Goal: Check status: Check status

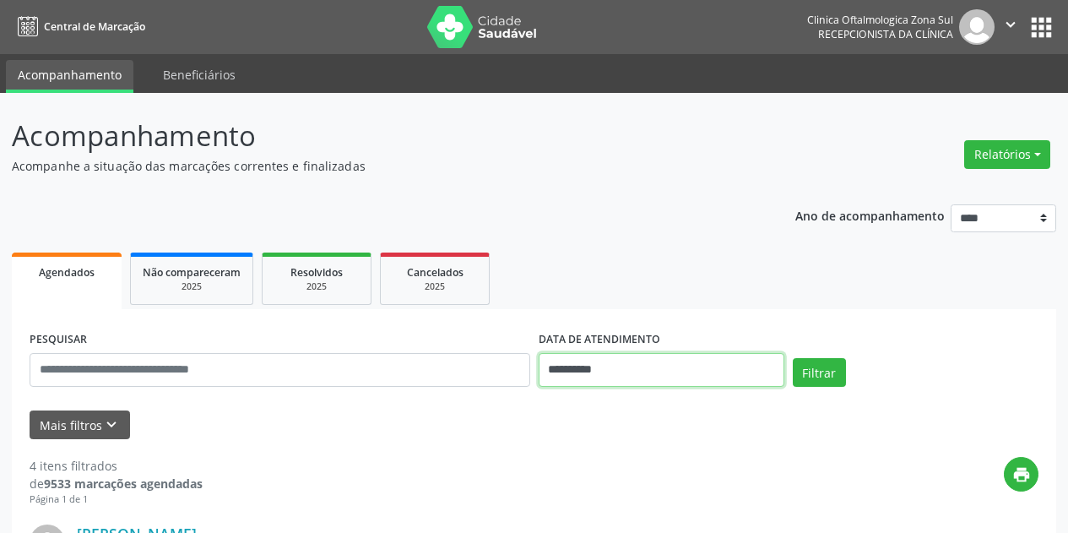
click at [642, 368] on input "**********" at bounding box center [662, 370] width 246 height 34
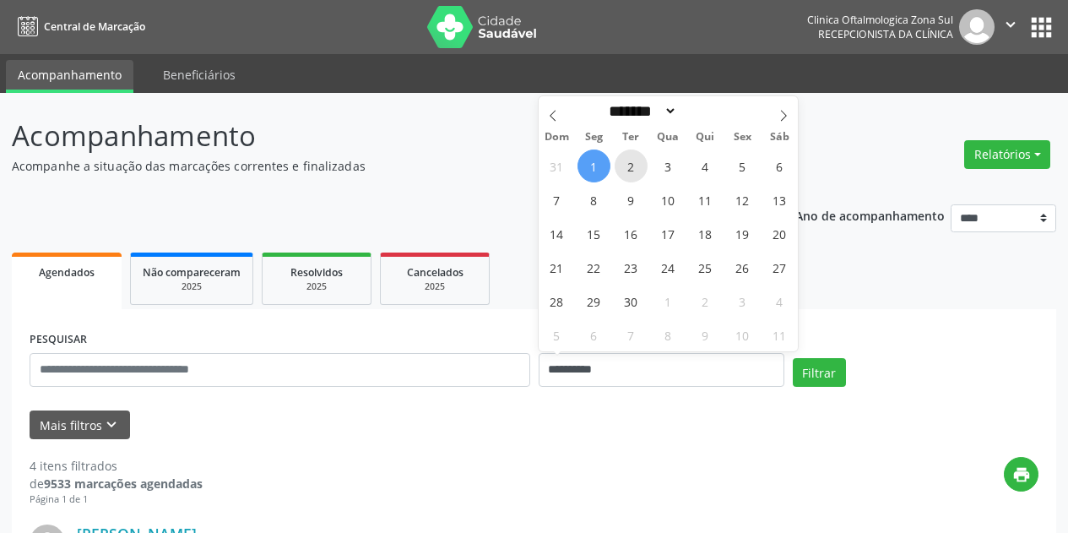
click at [631, 165] on span "2" at bounding box center [631, 165] width 33 height 33
type input "**********"
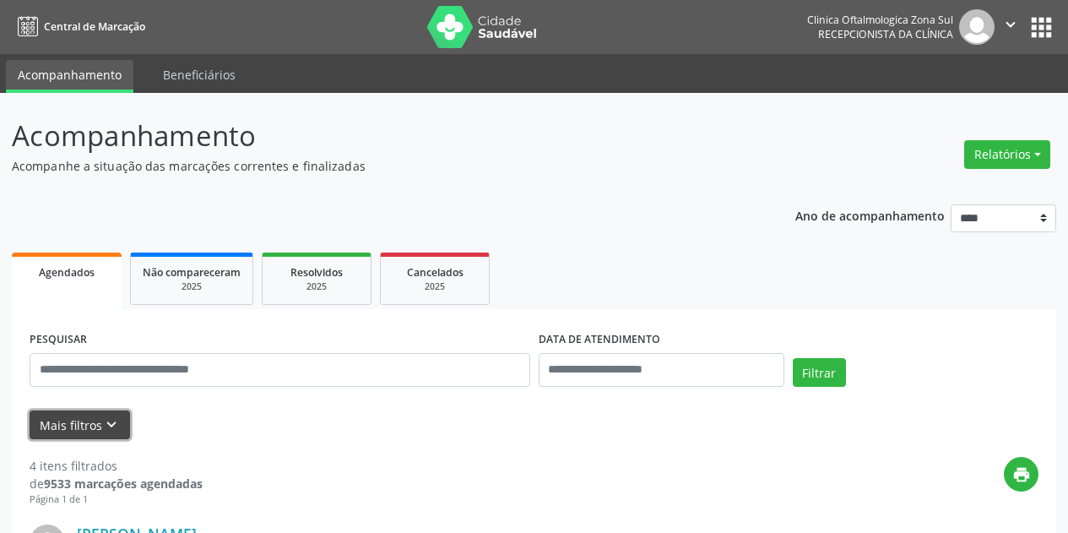
click at [89, 425] on button "Mais filtros keyboard_arrow_down" at bounding box center [80, 425] width 101 height 30
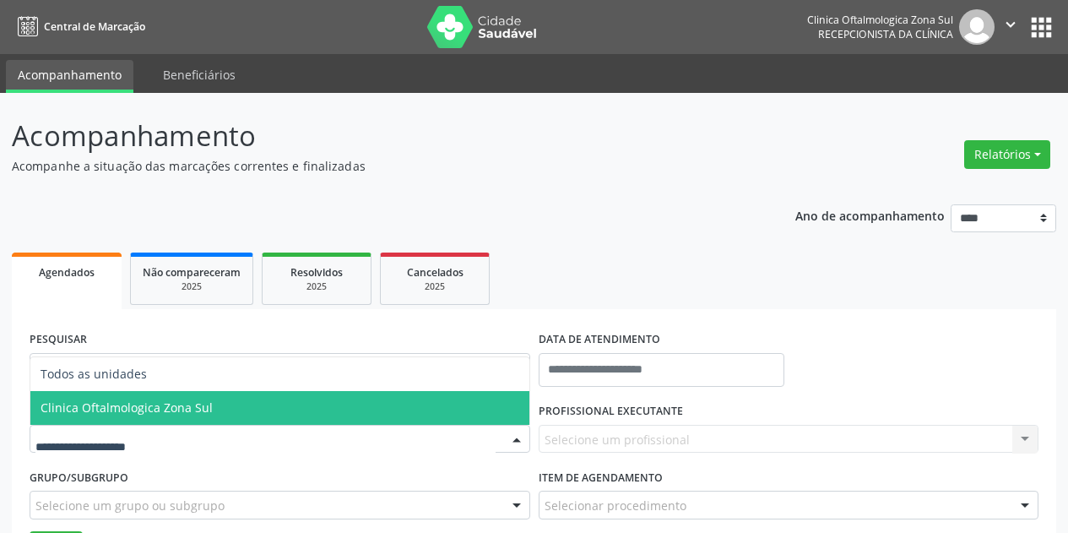
click at [197, 394] on span "Clinica Oftalmologica Zona Sul" at bounding box center [279, 408] width 499 height 34
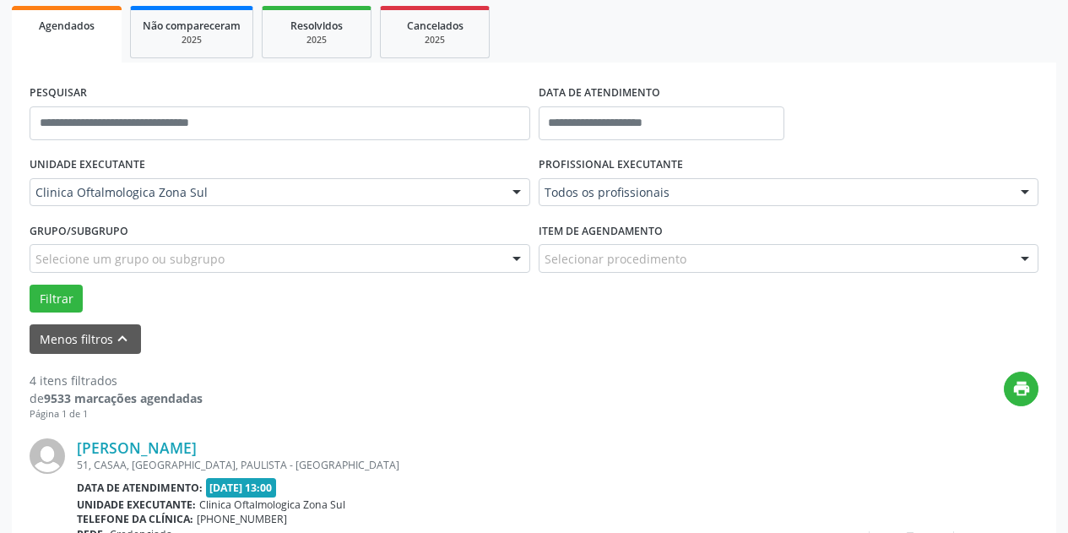
scroll to position [253, 0]
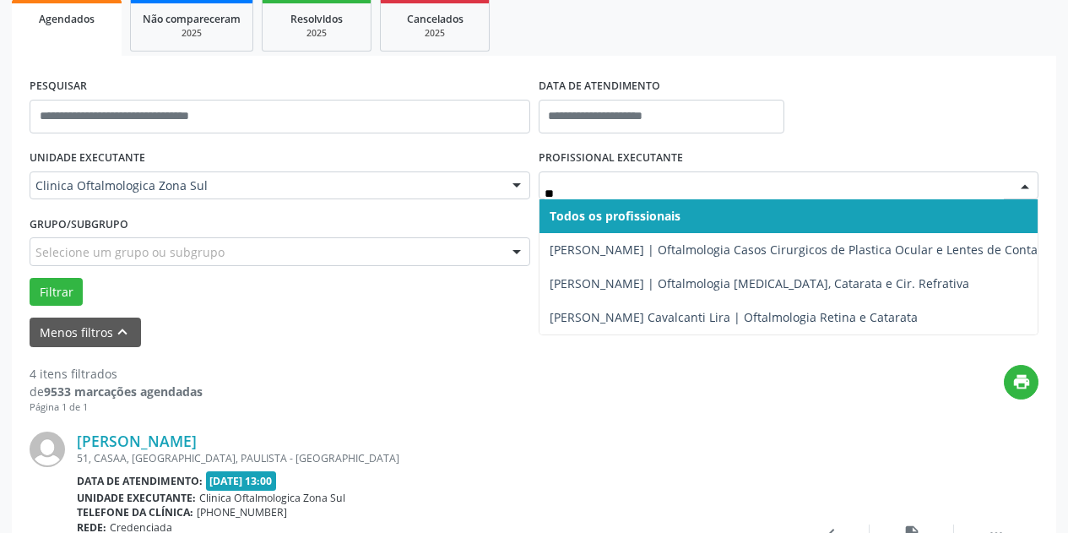
type input "***"
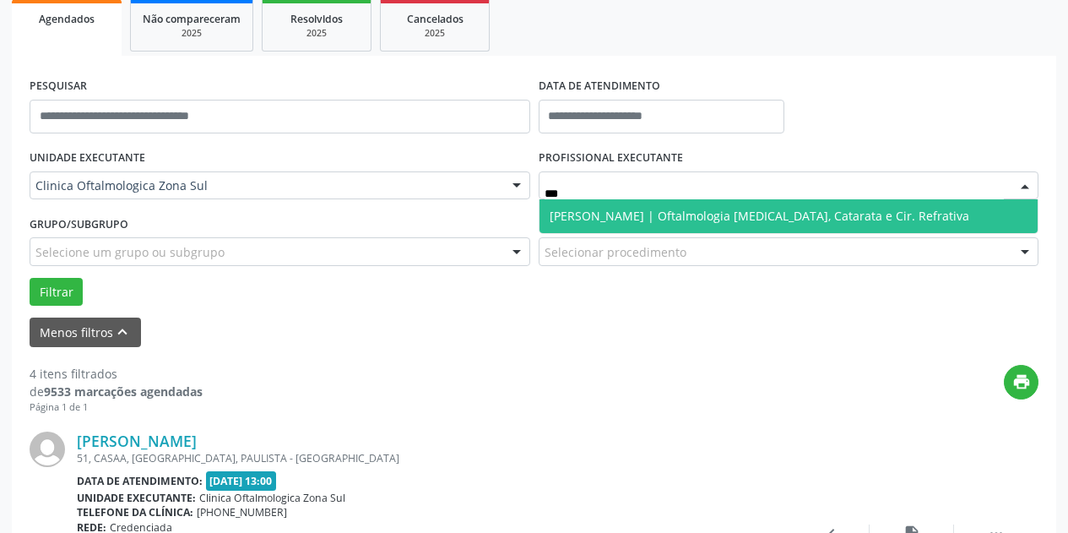
click at [616, 220] on span "[PERSON_NAME] | Oftalmologia [MEDICAL_DATA], Catarata e Cir. Refrativa" at bounding box center [760, 216] width 420 height 16
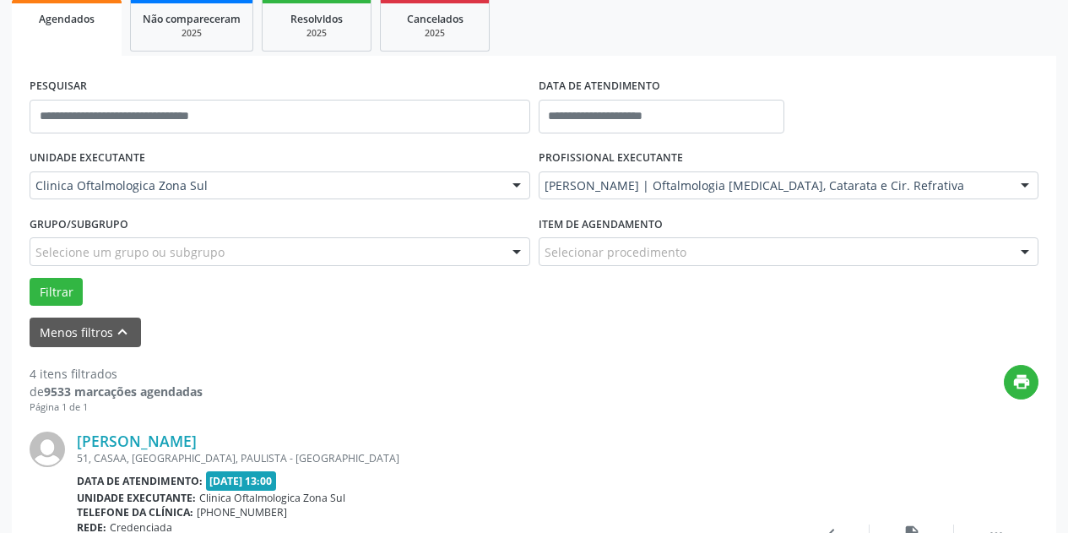
click at [340, 253] on div "Selecione um grupo ou subgrupo" at bounding box center [280, 251] width 501 height 29
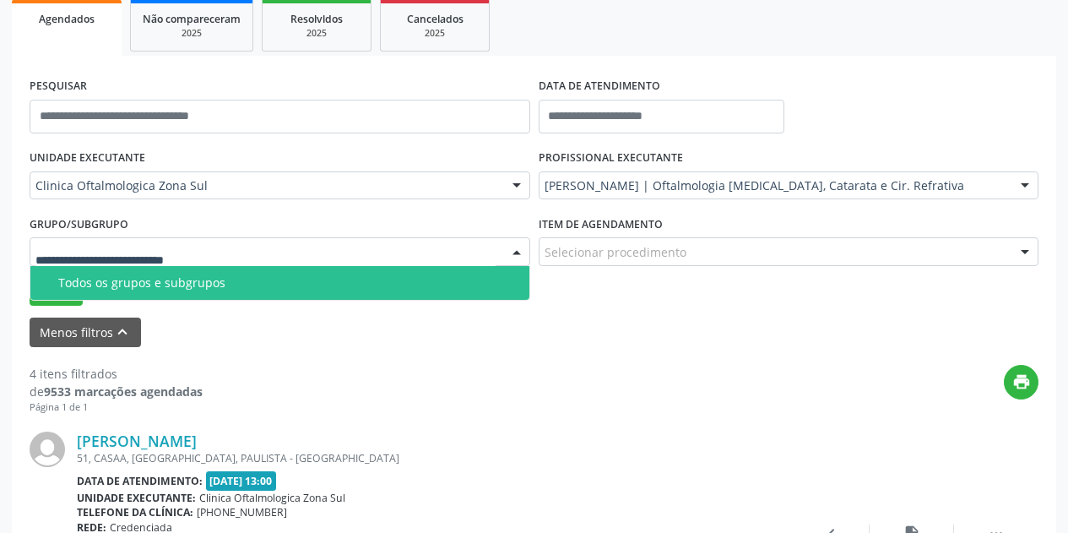
drag, startPoint x: 313, startPoint y: 304, endPoint x: 320, endPoint y: 292, distance: 13.6
click at [313, 301] on div "Filtrar" at bounding box center [534, 292] width 1018 height 29
click at [340, 245] on div at bounding box center [280, 251] width 501 height 29
click at [321, 280] on div "Todos os grupos e subgrupos" at bounding box center [288, 283] width 461 height 14
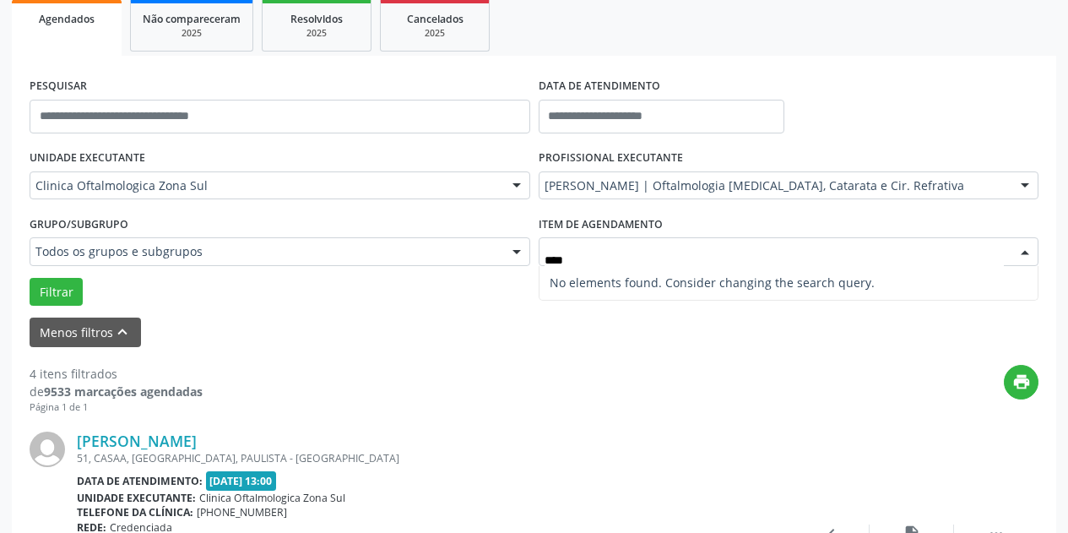
type input "***"
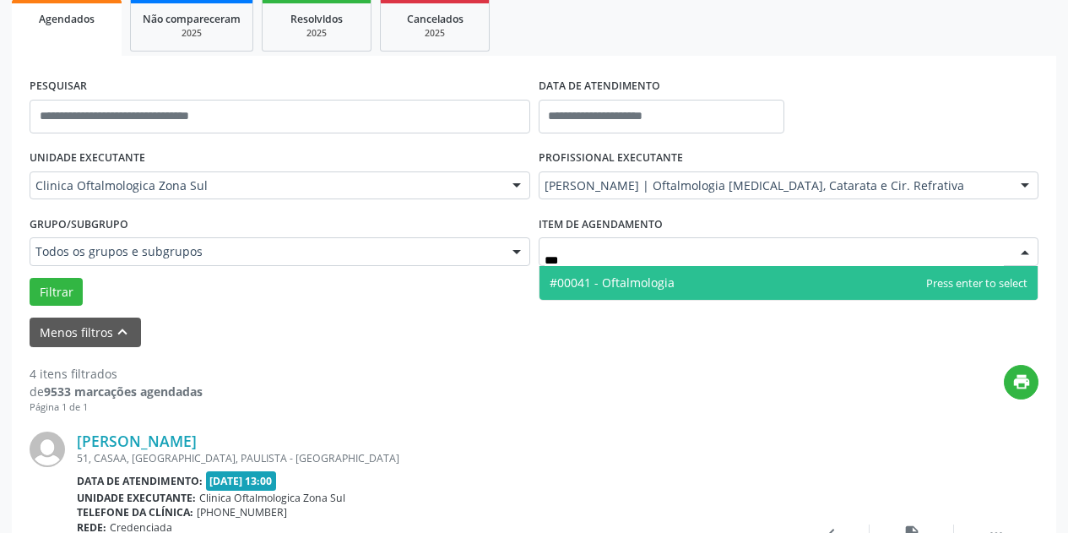
click at [606, 285] on span "#00041 - Oftalmologia" at bounding box center [612, 282] width 125 height 16
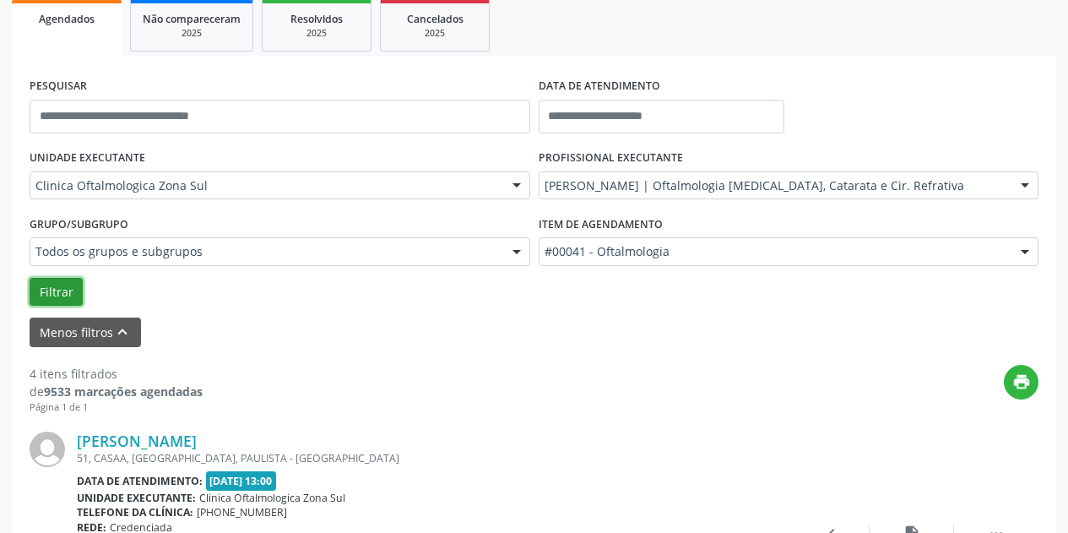
click at [70, 301] on button "Filtrar" at bounding box center [56, 292] width 53 height 29
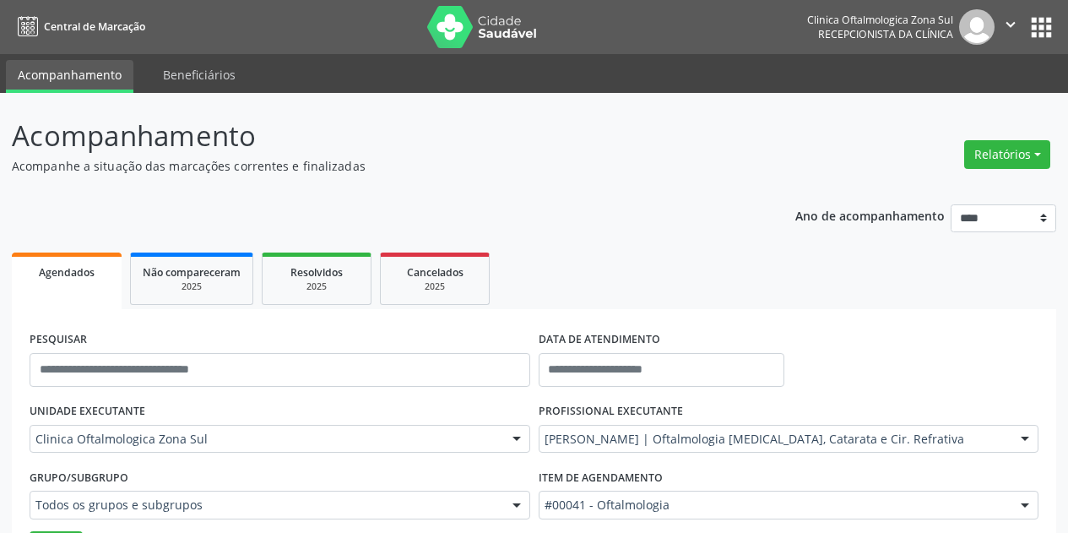
scroll to position [84, 0]
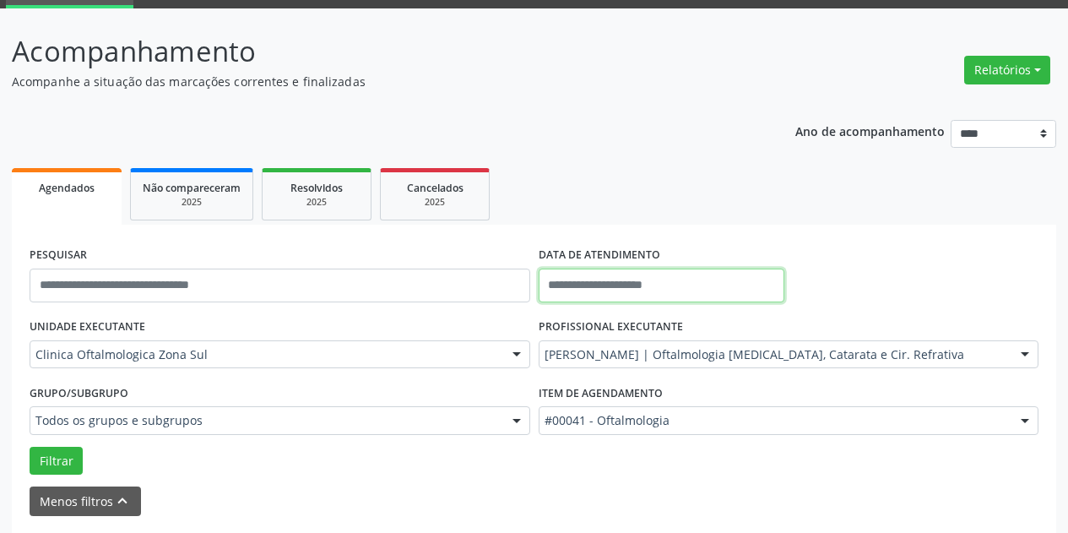
click at [685, 288] on input "text" at bounding box center [662, 286] width 246 height 34
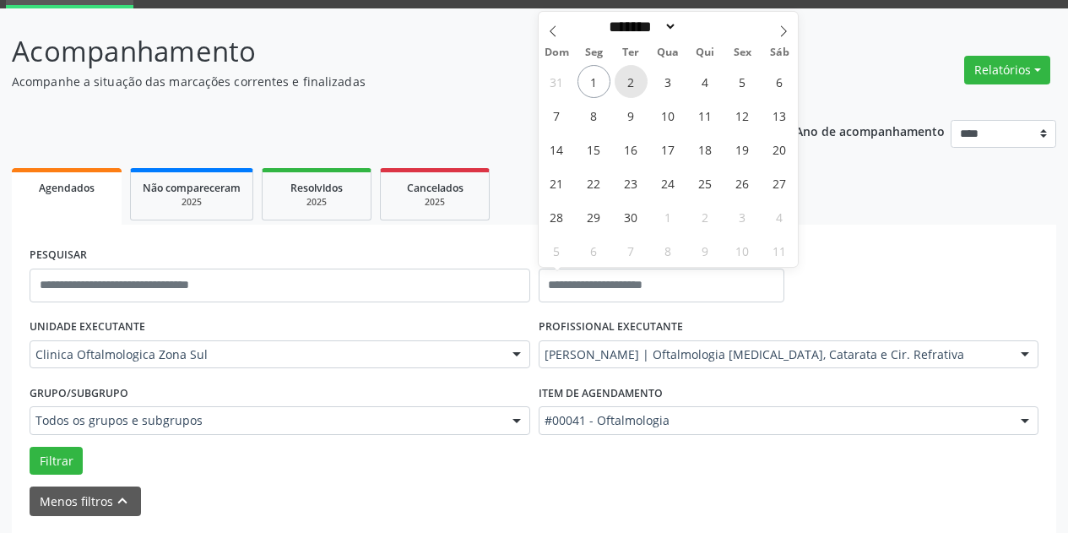
click at [637, 87] on span "2" at bounding box center [631, 81] width 33 height 33
type input "**********"
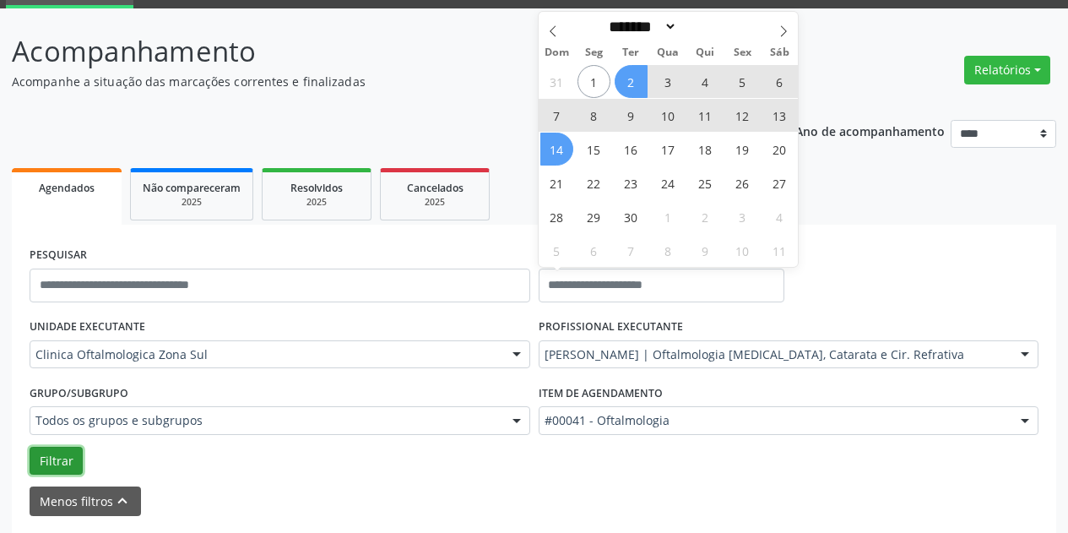
click at [49, 458] on button "Filtrar" at bounding box center [56, 461] width 53 height 29
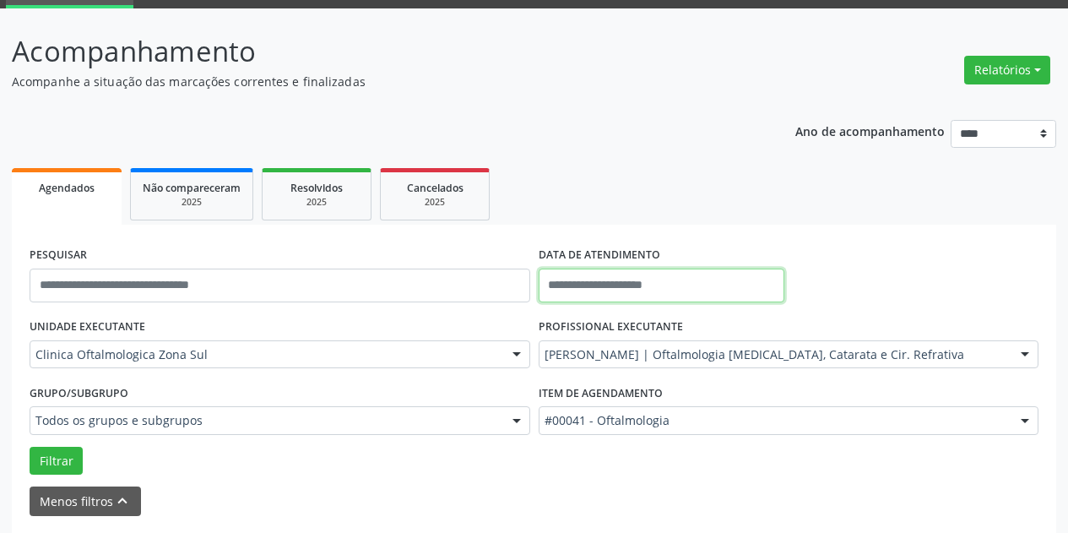
click at [621, 288] on input "text" at bounding box center [662, 286] width 246 height 34
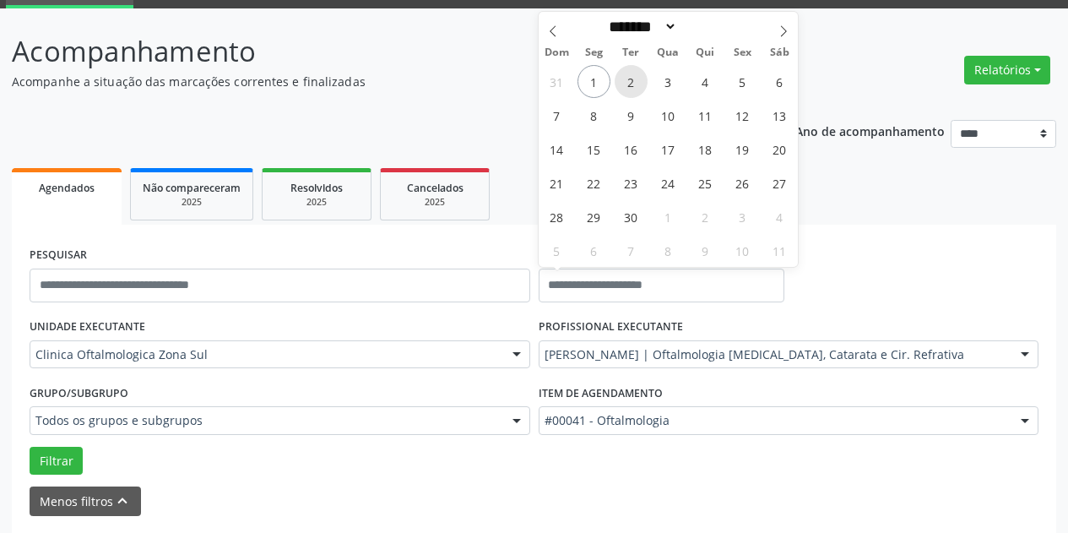
click at [631, 82] on span "2" at bounding box center [631, 81] width 33 height 33
type input "**********"
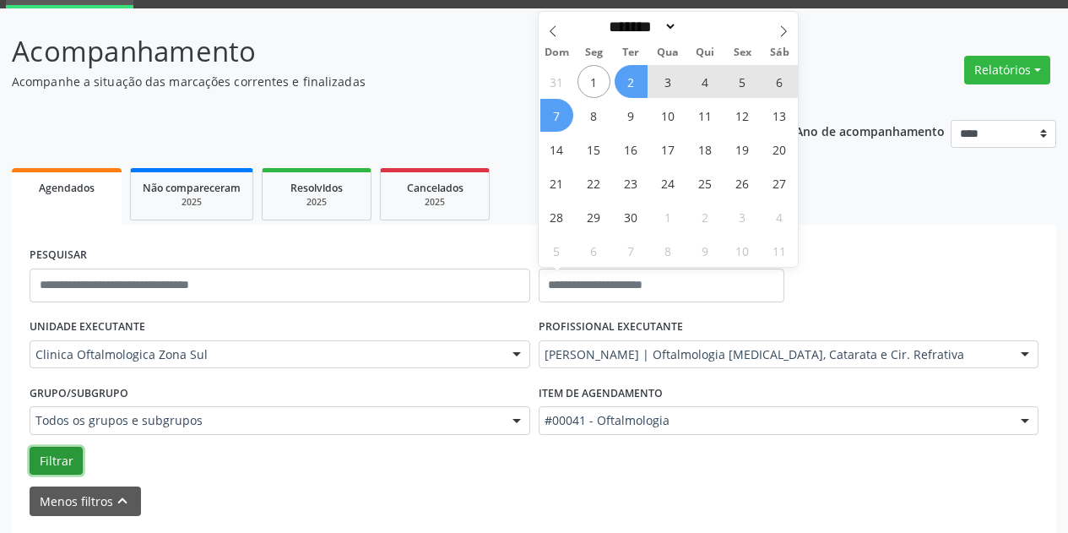
click at [63, 460] on button "Filtrar" at bounding box center [56, 461] width 53 height 29
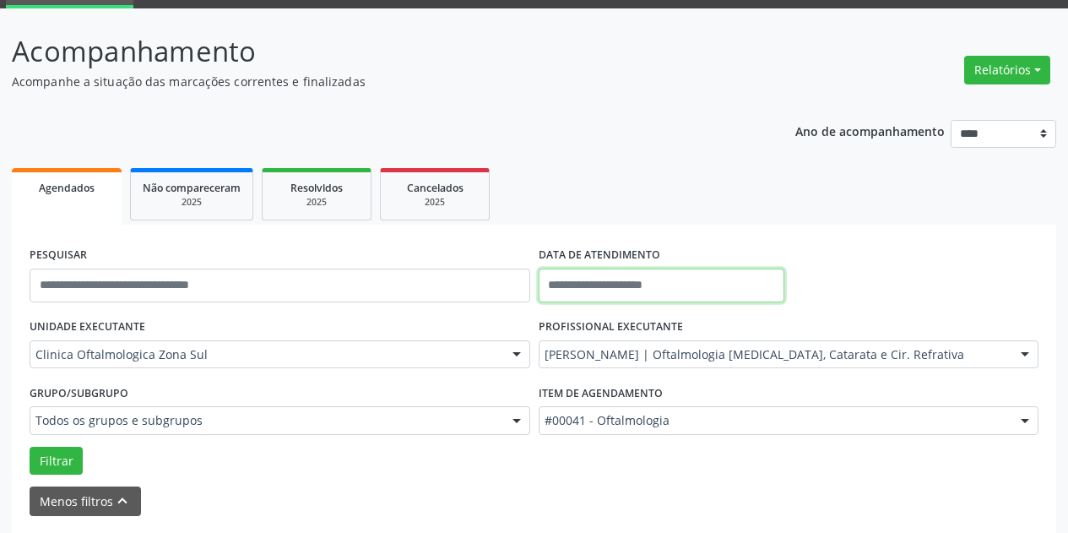
click at [633, 281] on input "text" at bounding box center [662, 286] width 246 height 34
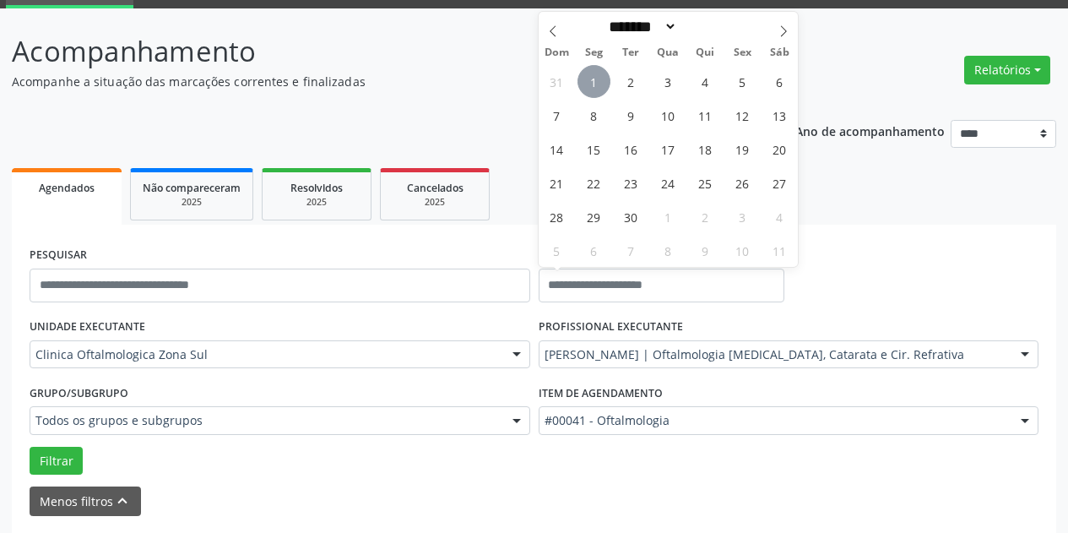
click at [591, 81] on span "1" at bounding box center [594, 81] width 33 height 33
type input "**********"
click at [635, 79] on span "2" at bounding box center [631, 81] width 33 height 33
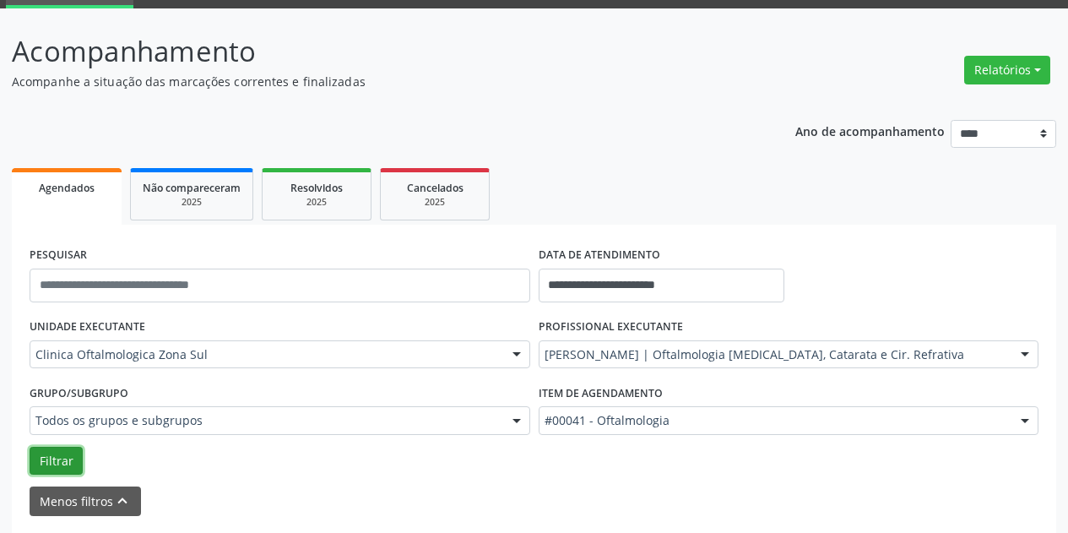
click at [66, 460] on button "Filtrar" at bounding box center [56, 461] width 53 height 29
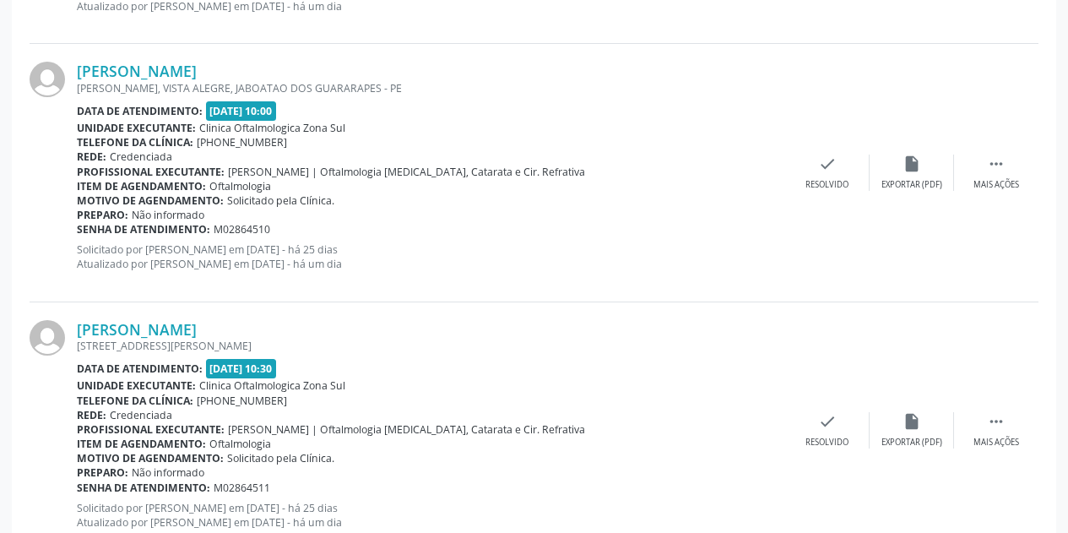
scroll to position [1111, 0]
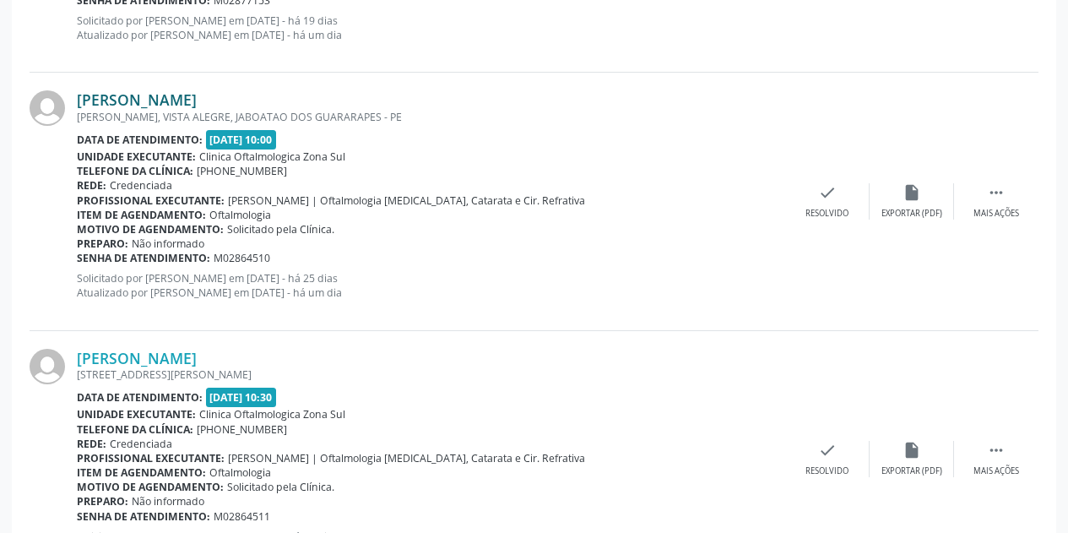
click at [197, 98] on link "[PERSON_NAME]" at bounding box center [137, 99] width 120 height 19
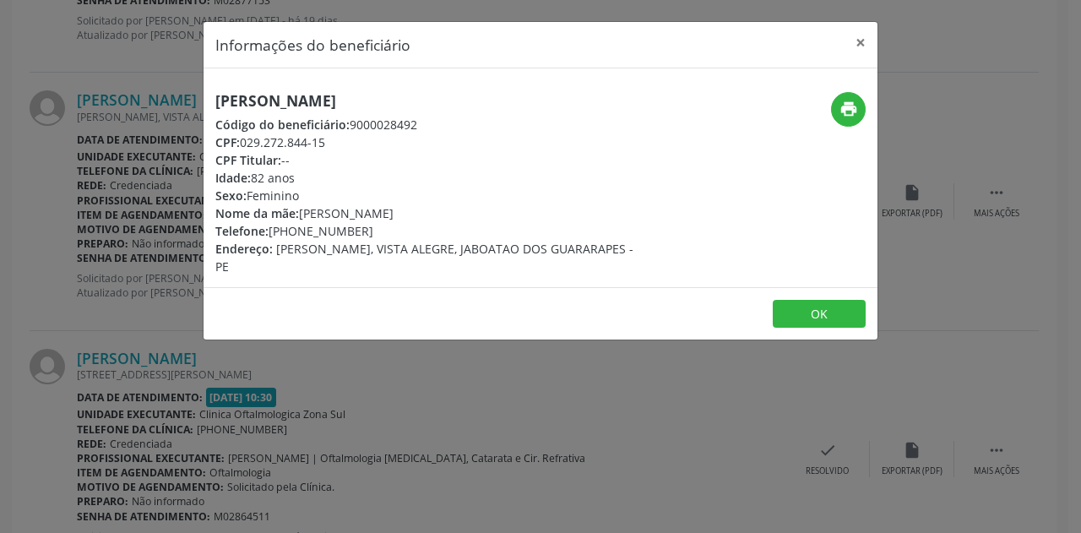
drag, startPoint x: 500, startPoint y: 98, endPoint x: 188, endPoint y: 104, distance: 312.6
click at [188, 104] on div "Informações do beneficiário × [PERSON_NAME] Código do beneficiário: 9000028492 …" at bounding box center [540, 266] width 1081 height 533
copy h5 "[PERSON_NAME]"
click at [862, 35] on button "×" at bounding box center [861, 42] width 34 height 41
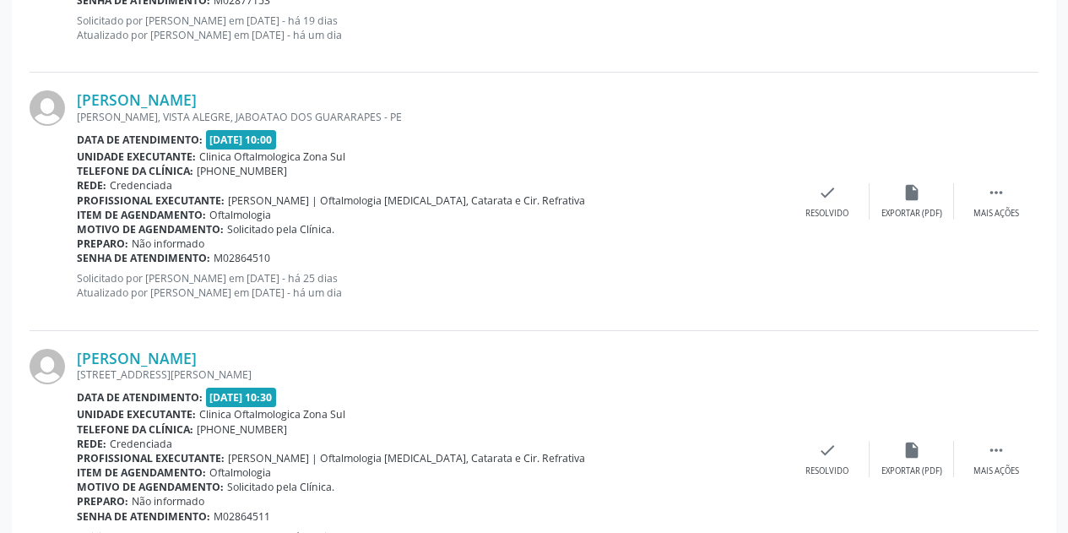
drag, startPoint x: 271, startPoint y: 258, endPoint x: 79, endPoint y: 258, distance: 192.6
click at [79, 258] on div "Senha de atendimento: M02864510" at bounding box center [431, 258] width 709 height 14
copy div "Senha de atendimento: M02864510"
